Goal: Download file/media

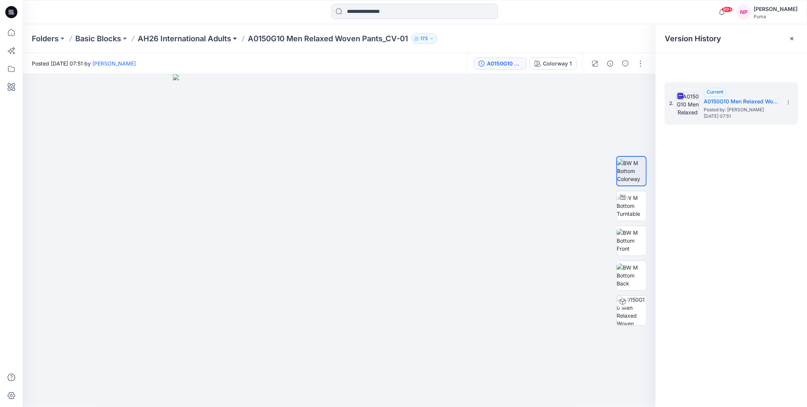
click at [237, 37] on button at bounding box center [235, 38] width 8 height 11
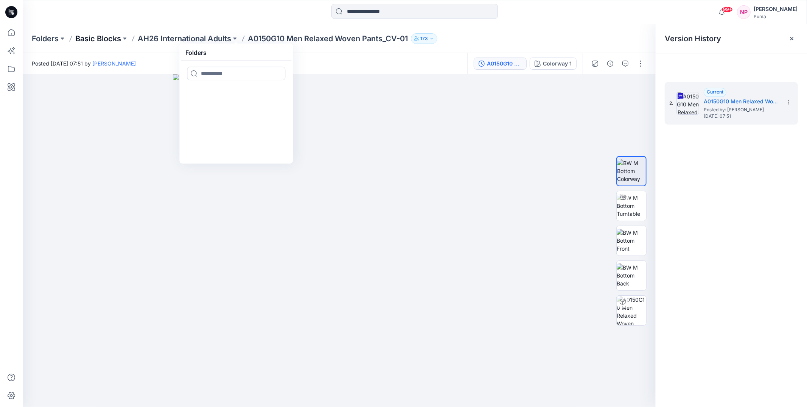
click at [103, 39] on p "Basic Blocks" at bounding box center [98, 38] width 46 height 11
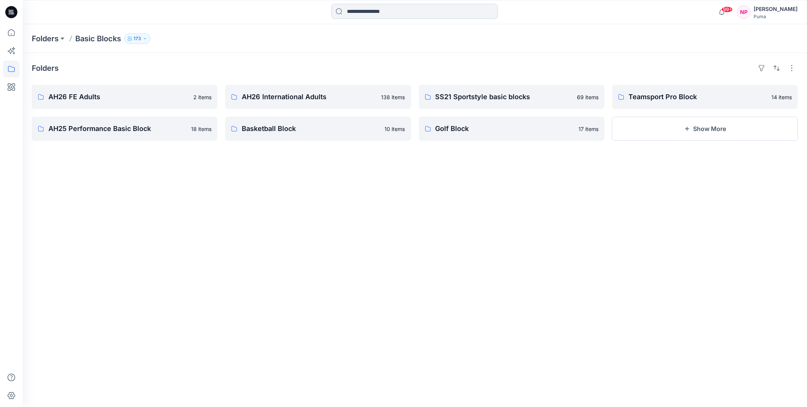
click at [378, 14] on input at bounding box center [414, 11] width 166 height 15
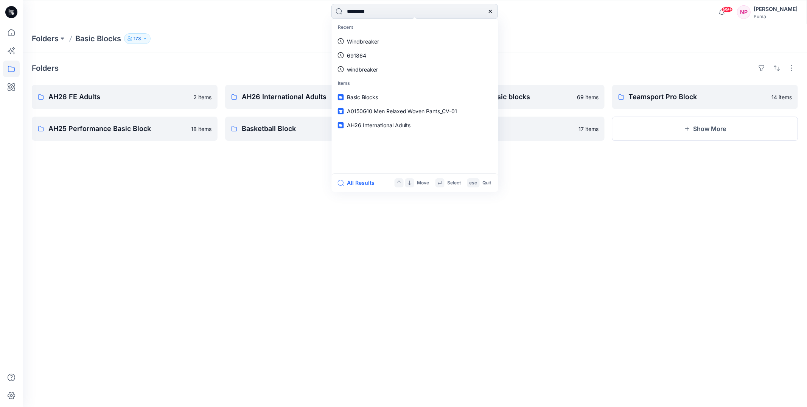
type input "**********"
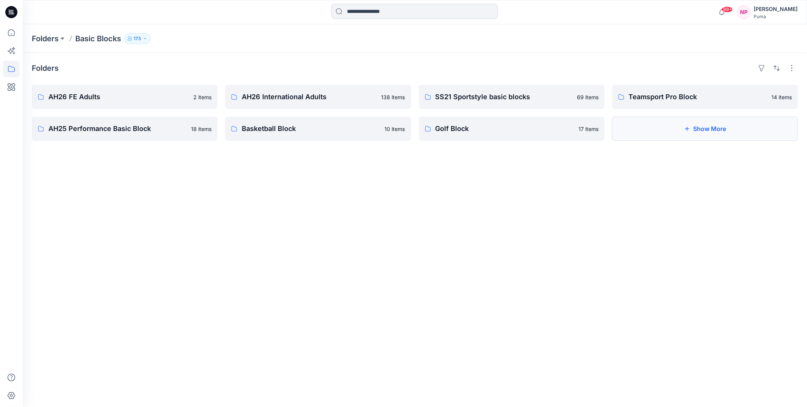
click at [674, 135] on button "Show More" at bounding box center [705, 129] width 186 height 24
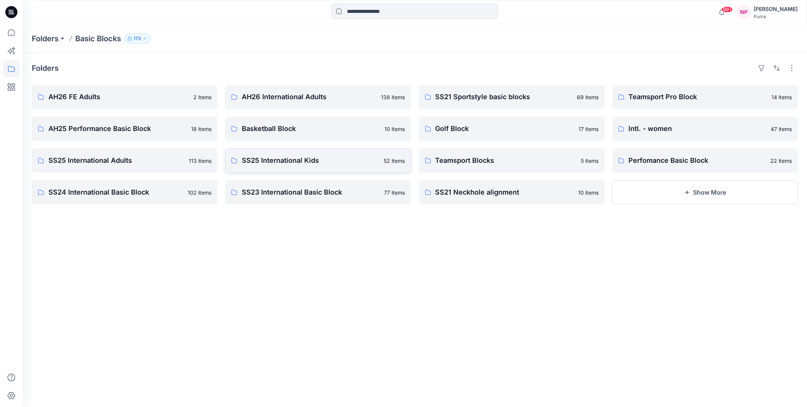
click at [329, 165] on p "SS25 International Kids" at bounding box center [310, 160] width 137 height 11
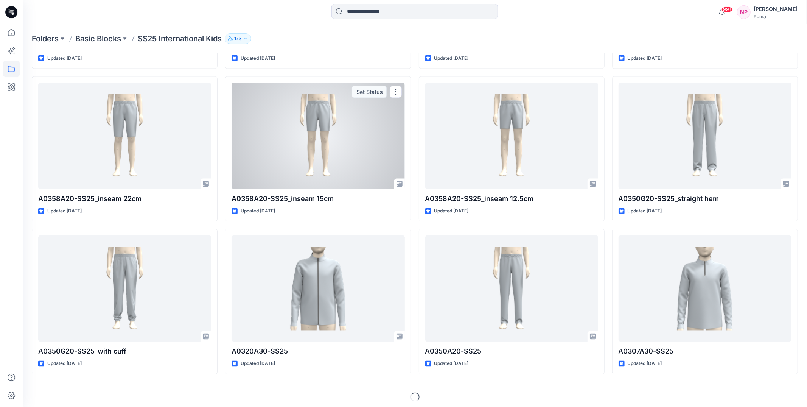
scroll to position [1080, 0]
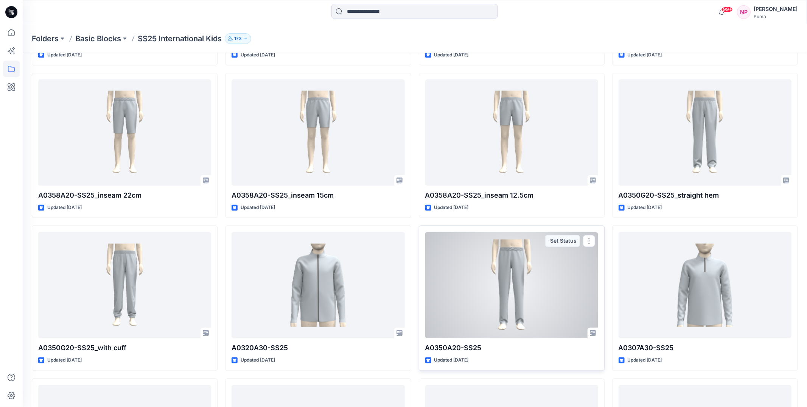
click at [514, 273] on div at bounding box center [511, 285] width 173 height 106
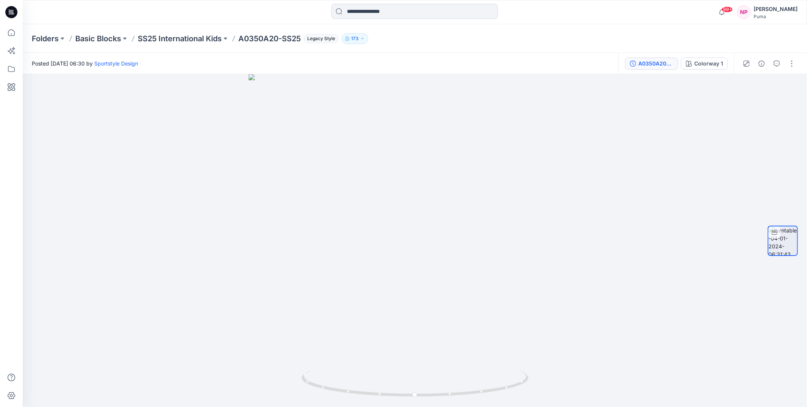
click at [658, 65] on div "A0350A20-BODY GRADE_20230810 (1)" at bounding box center [655, 63] width 35 height 8
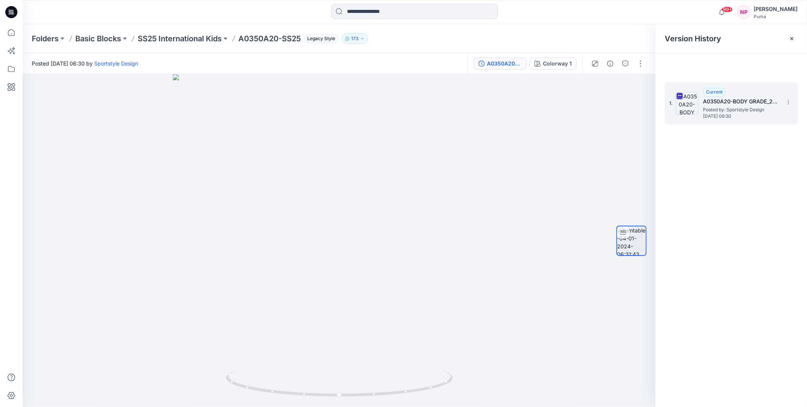
click at [739, 108] on span "Posted by: Sportstyle Design" at bounding box center [741, 110] width 76 height 8
click at [788, 101] on icon at bounding box center [788, 102] width 6 height 6
click at [731, 116] on span "Download Source BW File" at bounding box center [750, 116] width 64 height 9
